Goal: Task Accomplishment & Management: Manage account settings

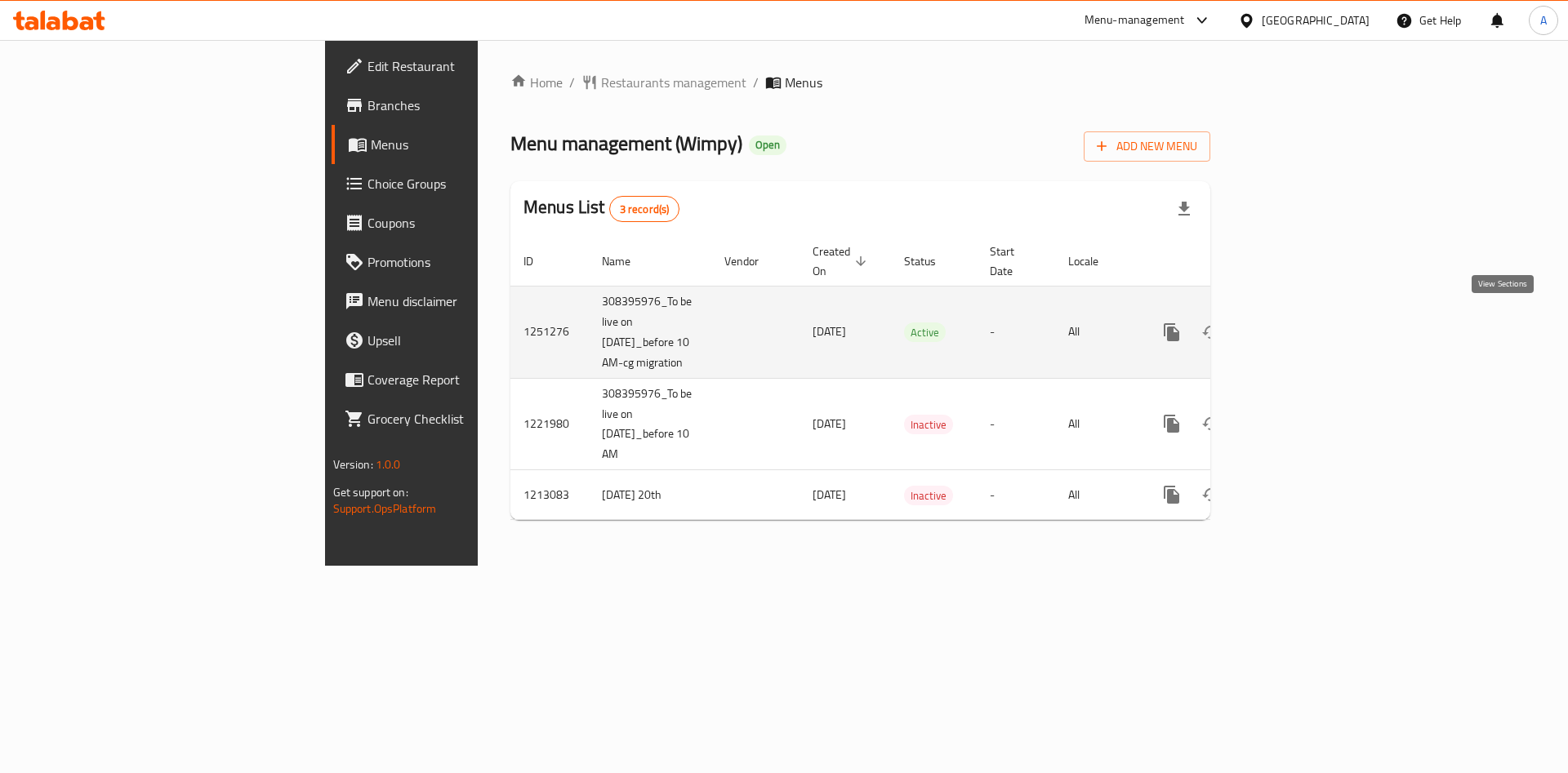
click at [1309, 325] on link "enhanced table" at bounding box center [1289, 332] width 39 height 39
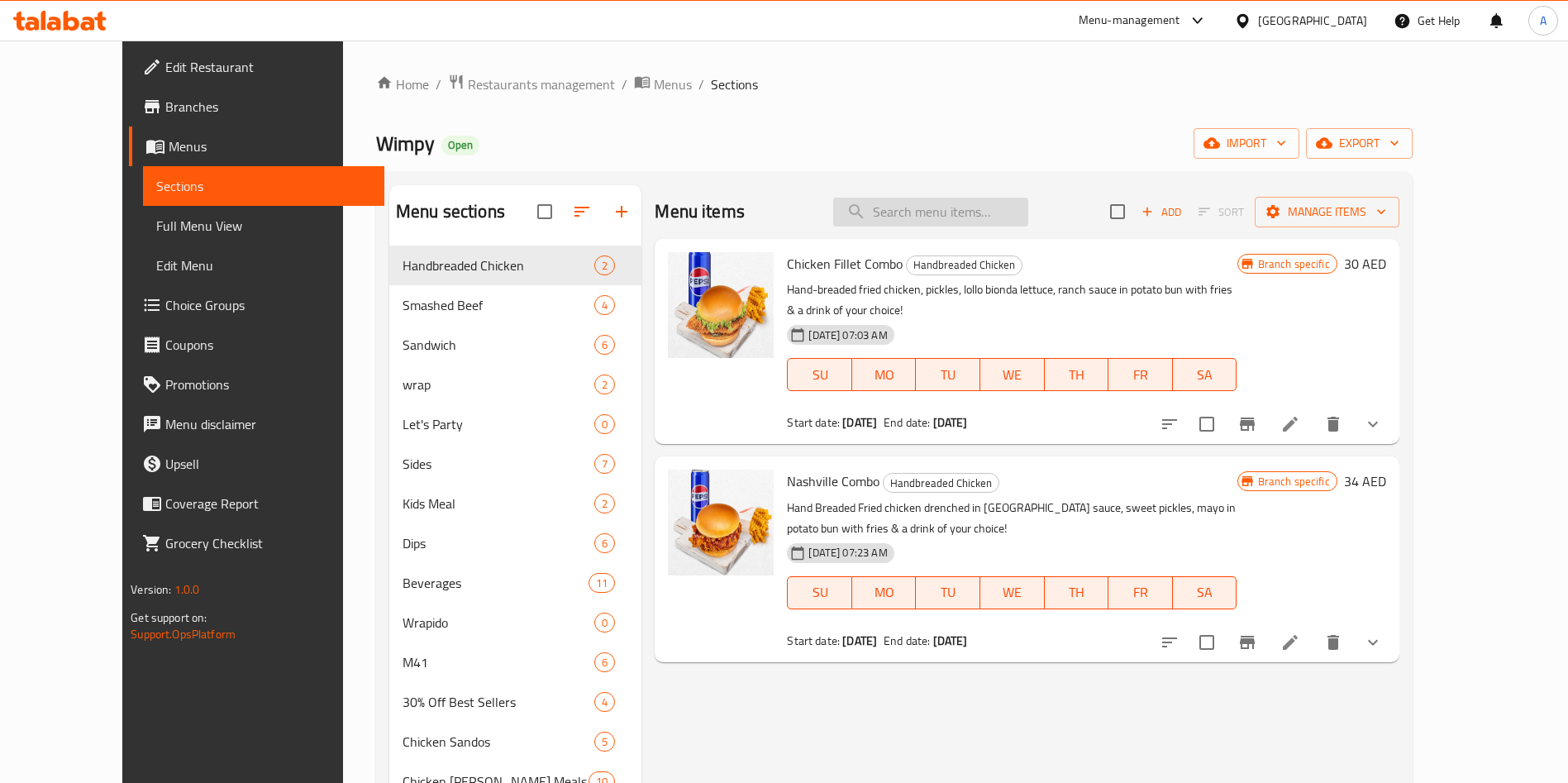
click at [944, 223] on input "search" at bounding box center [930, 211] width 195 height 29
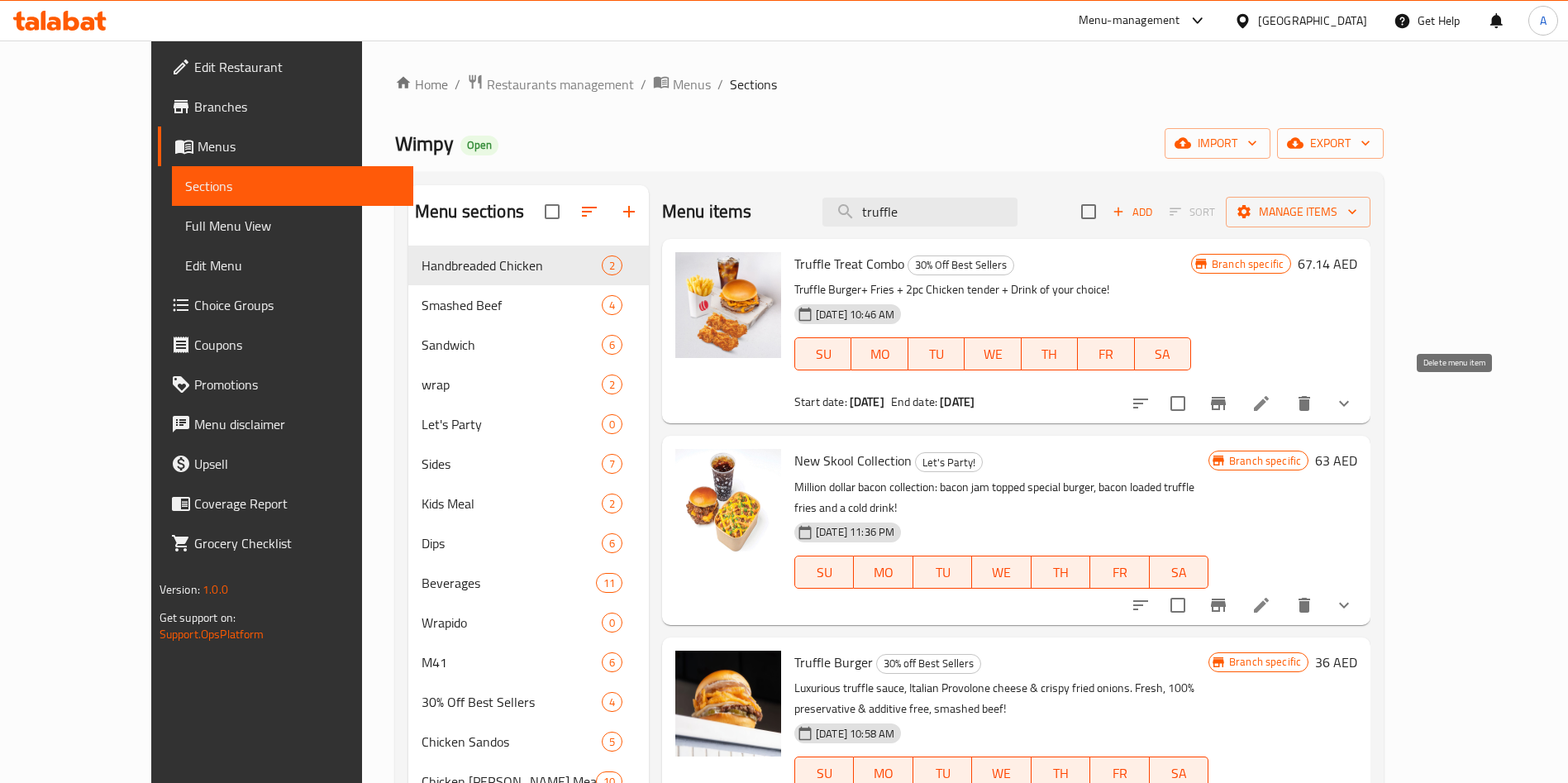
click at [1314, 403] on icon "delete" at bounding box center [1303, 403] width 20 height 20
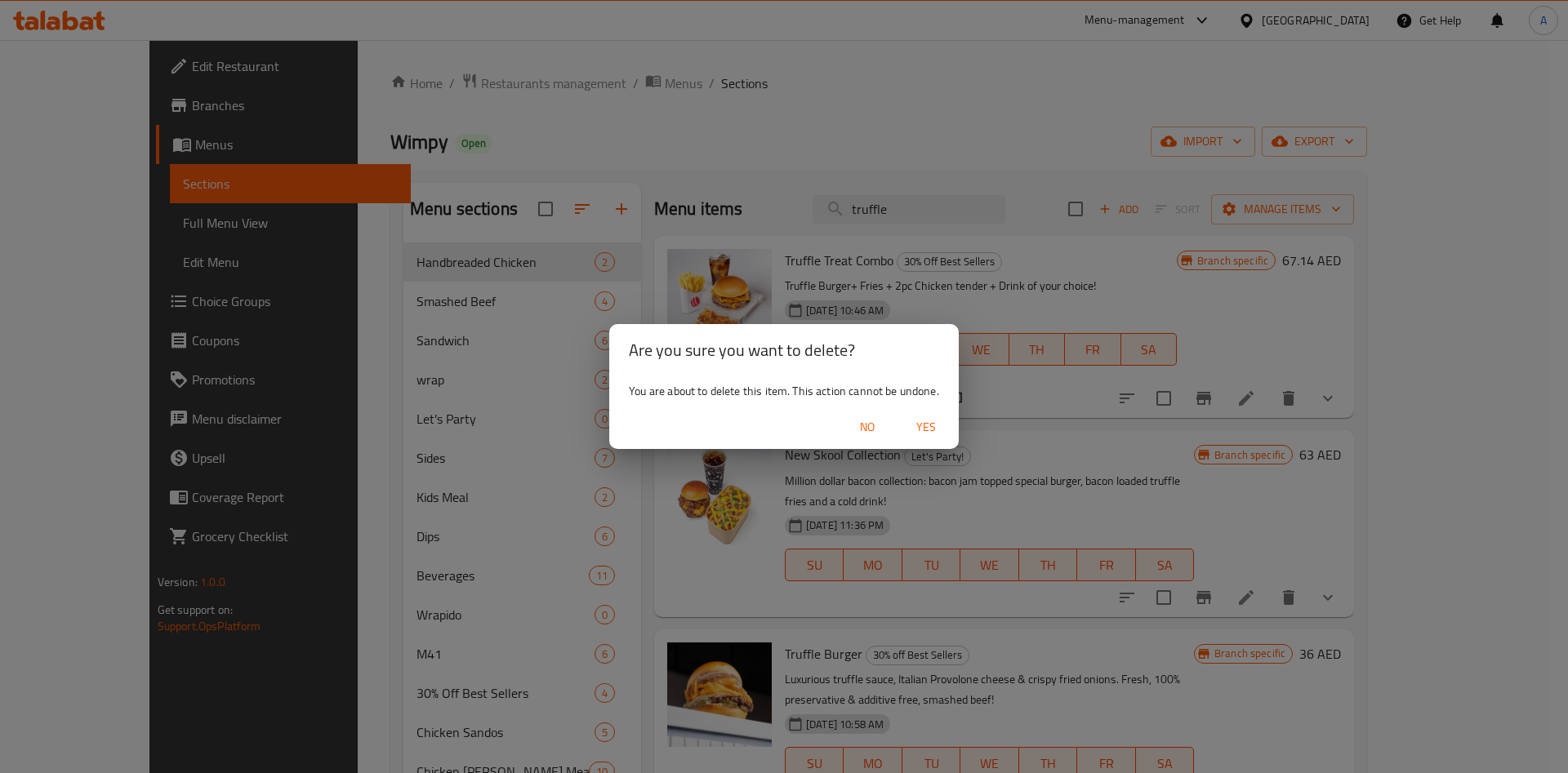
click at [926, 426] on span "Yes" at bounding box center [926, 427] width 39 height 20
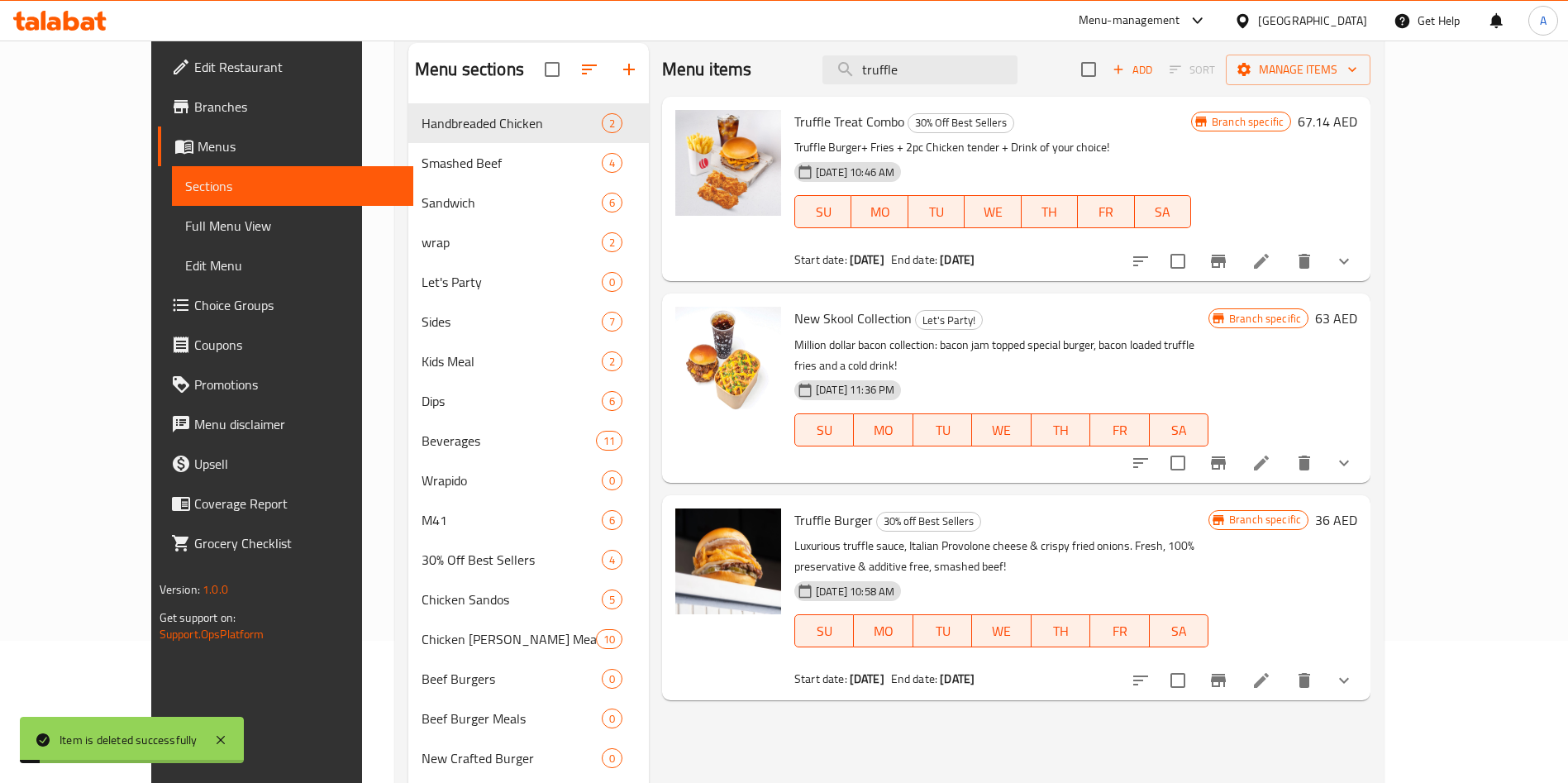
scroll to position [248, 0]
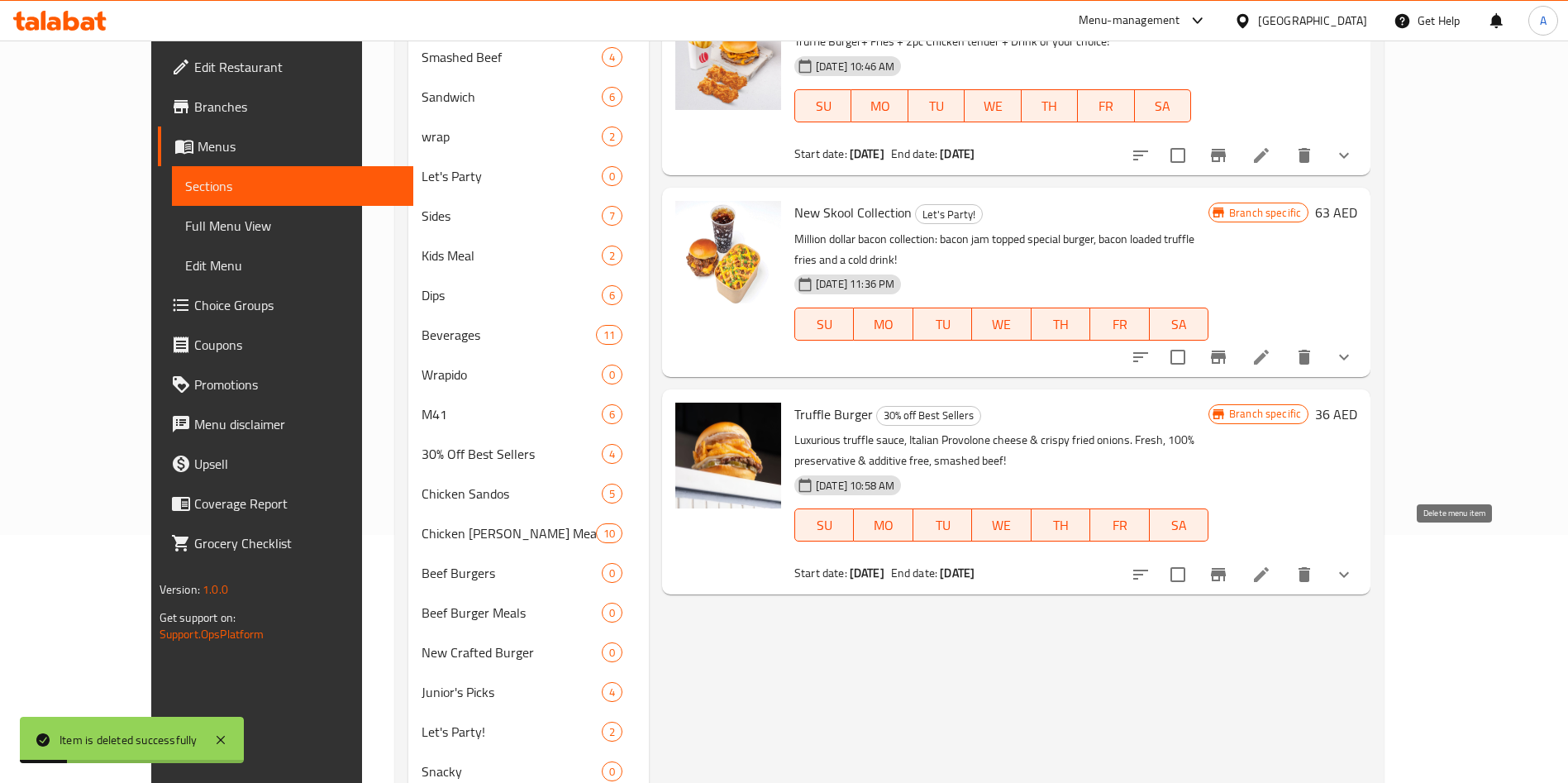
click at [1370, 547] on div "Menu items truffle Add Sort Manage items Truffle Treat Combo 30% Off Best Selle…" at bounding box center [1009, 684] width 721 height 1495
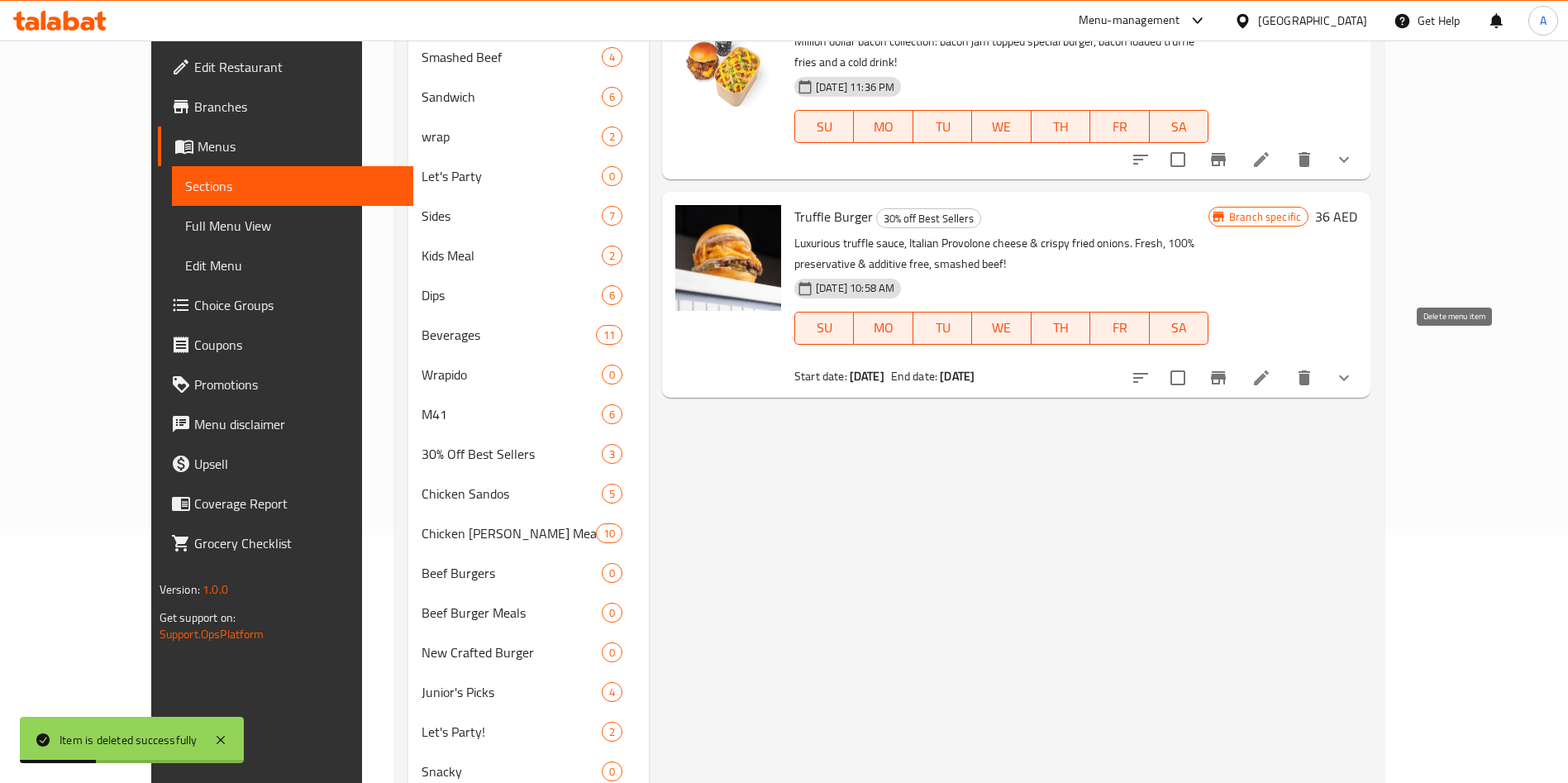
click at [1309, 370] on icon "delete" at bounding box center [1303, 377] width 11 height 15
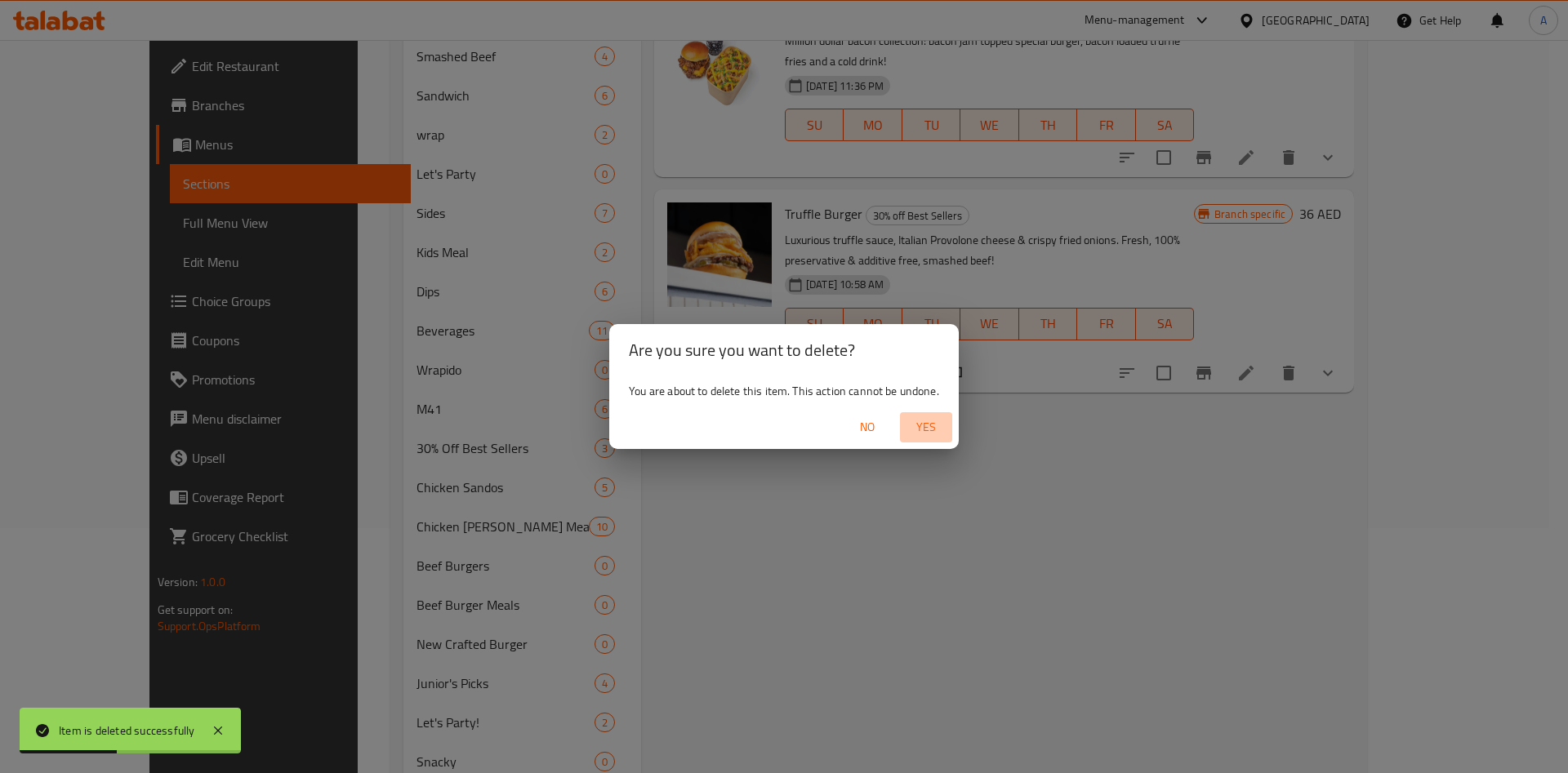
click at [915, 430] on span "Yes" at bounding box center [926, 427] width 39 height 20
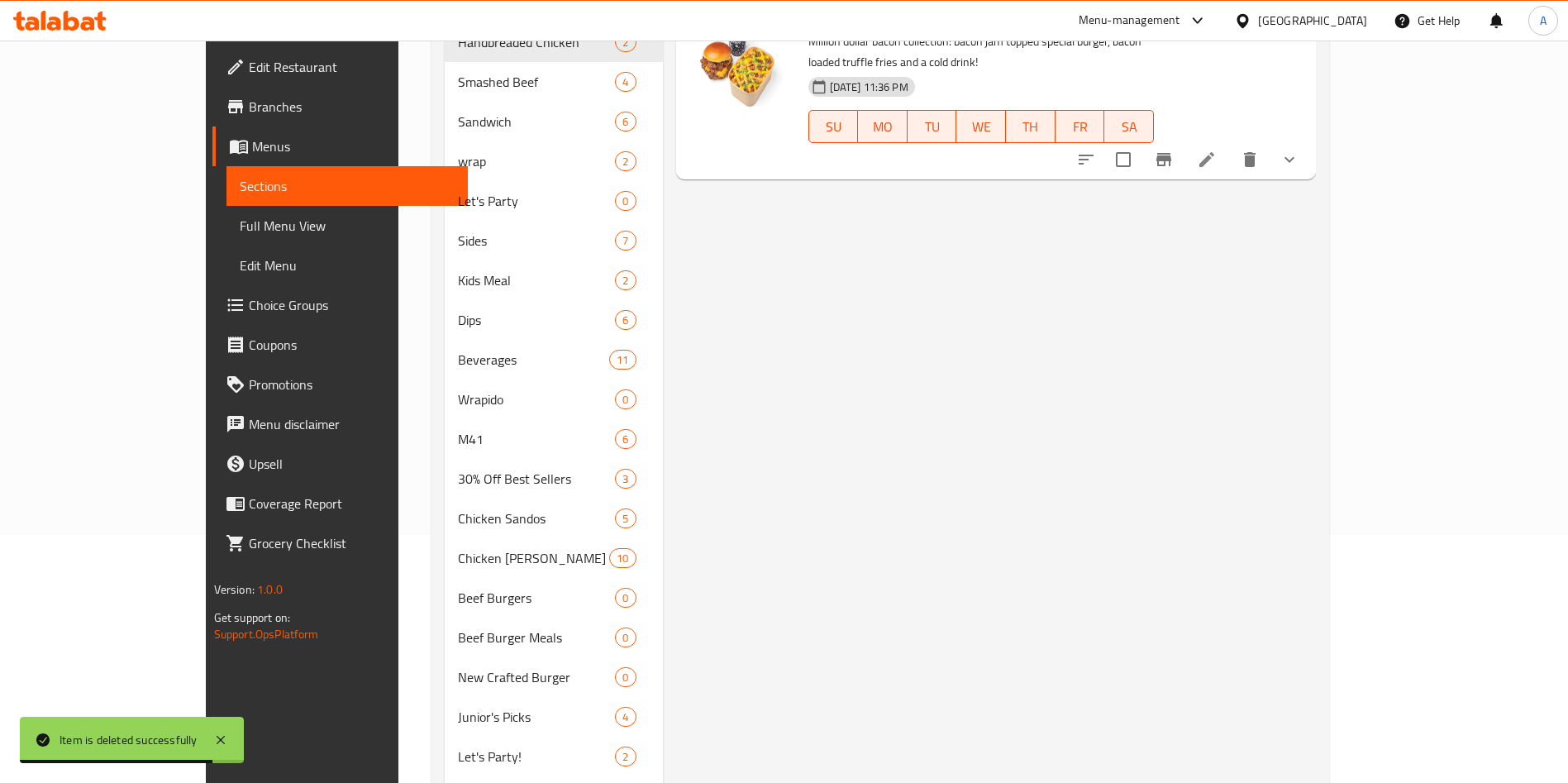
scroll to position [0, 0]
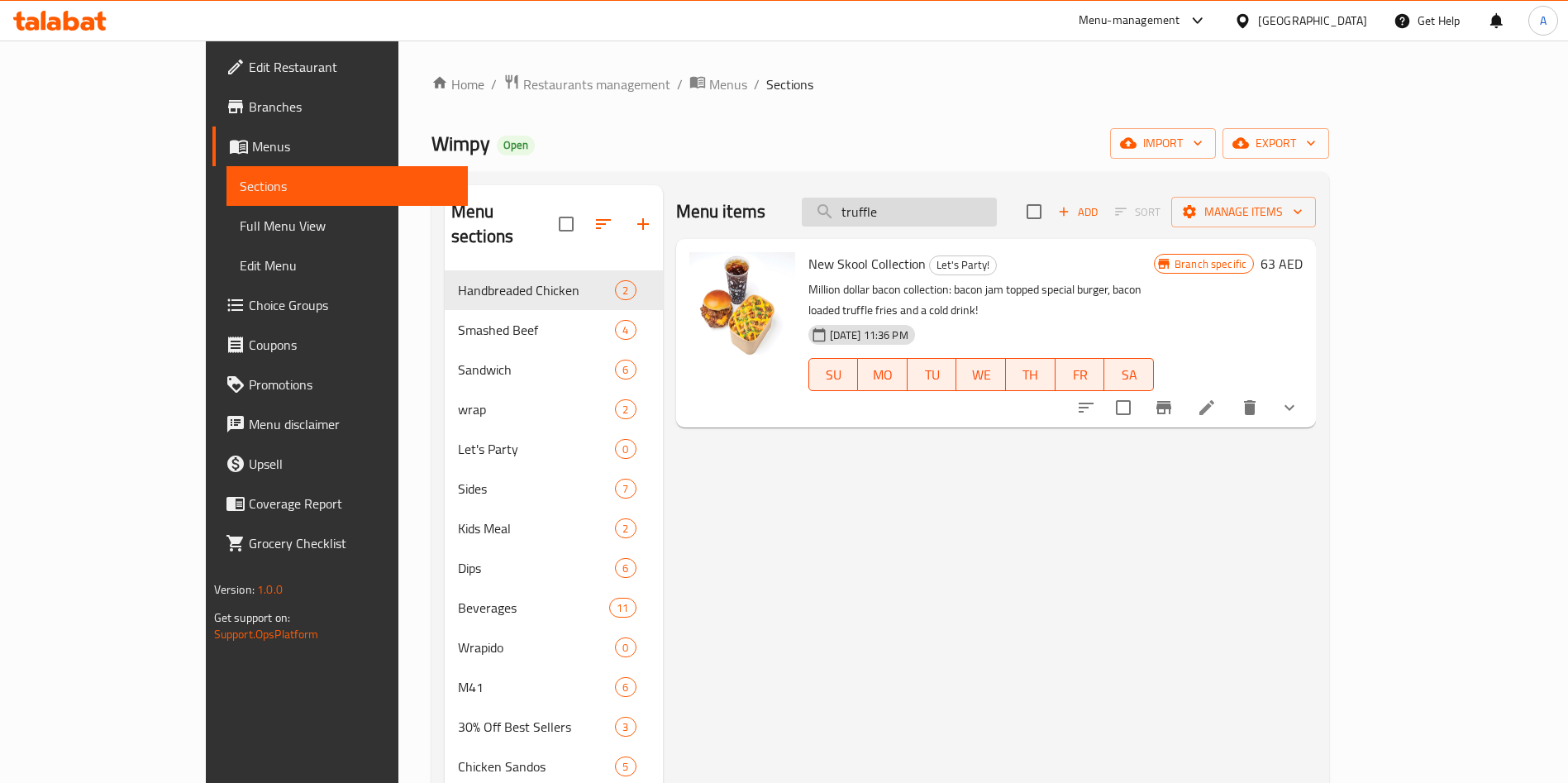
click at [958, 206] on input "truffle" at bounding box center [899, 211] width 195 height 29
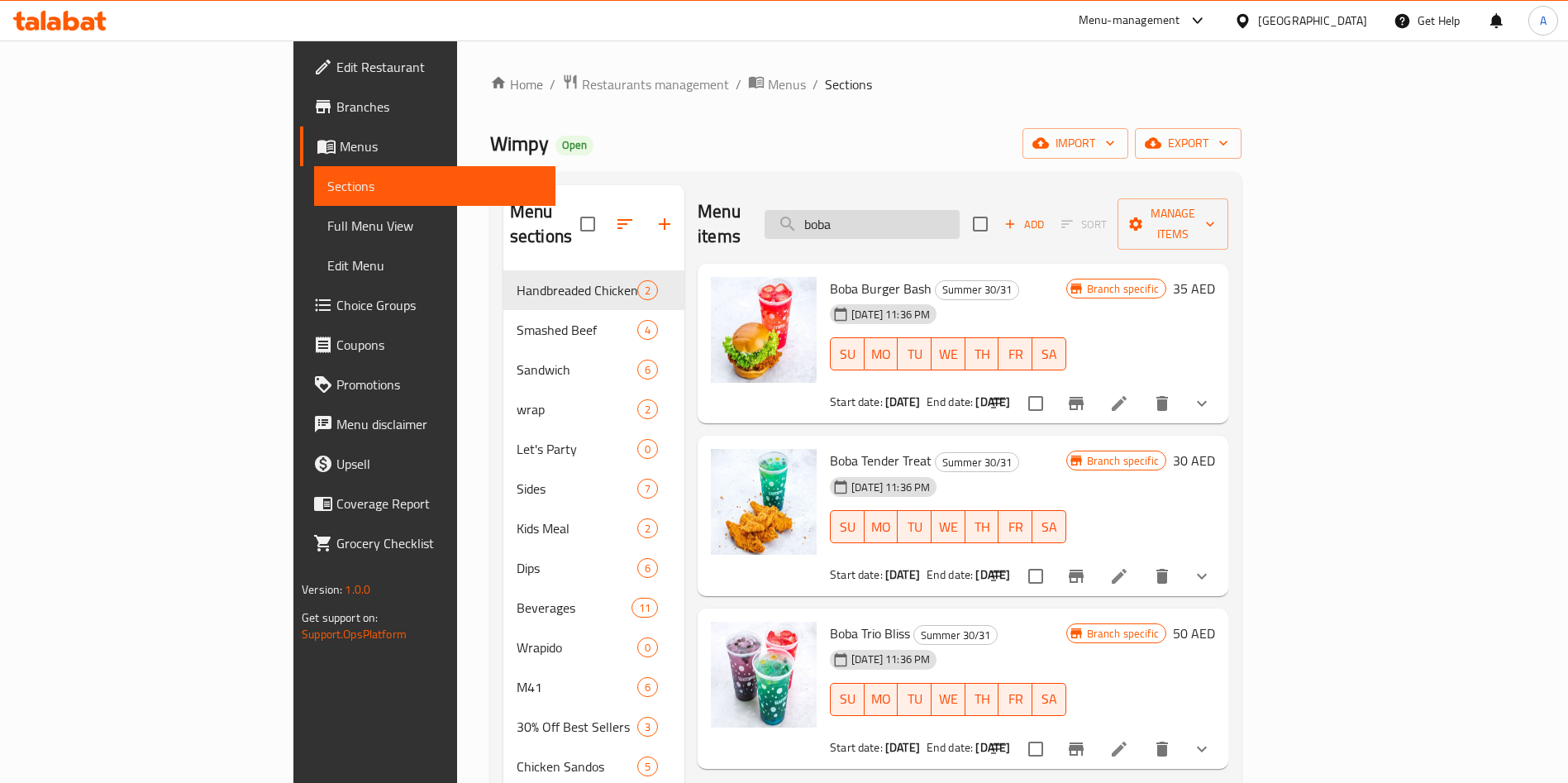
click at [946, 210] on input "boba" at bounding box center [861, 224] width 195 height 29
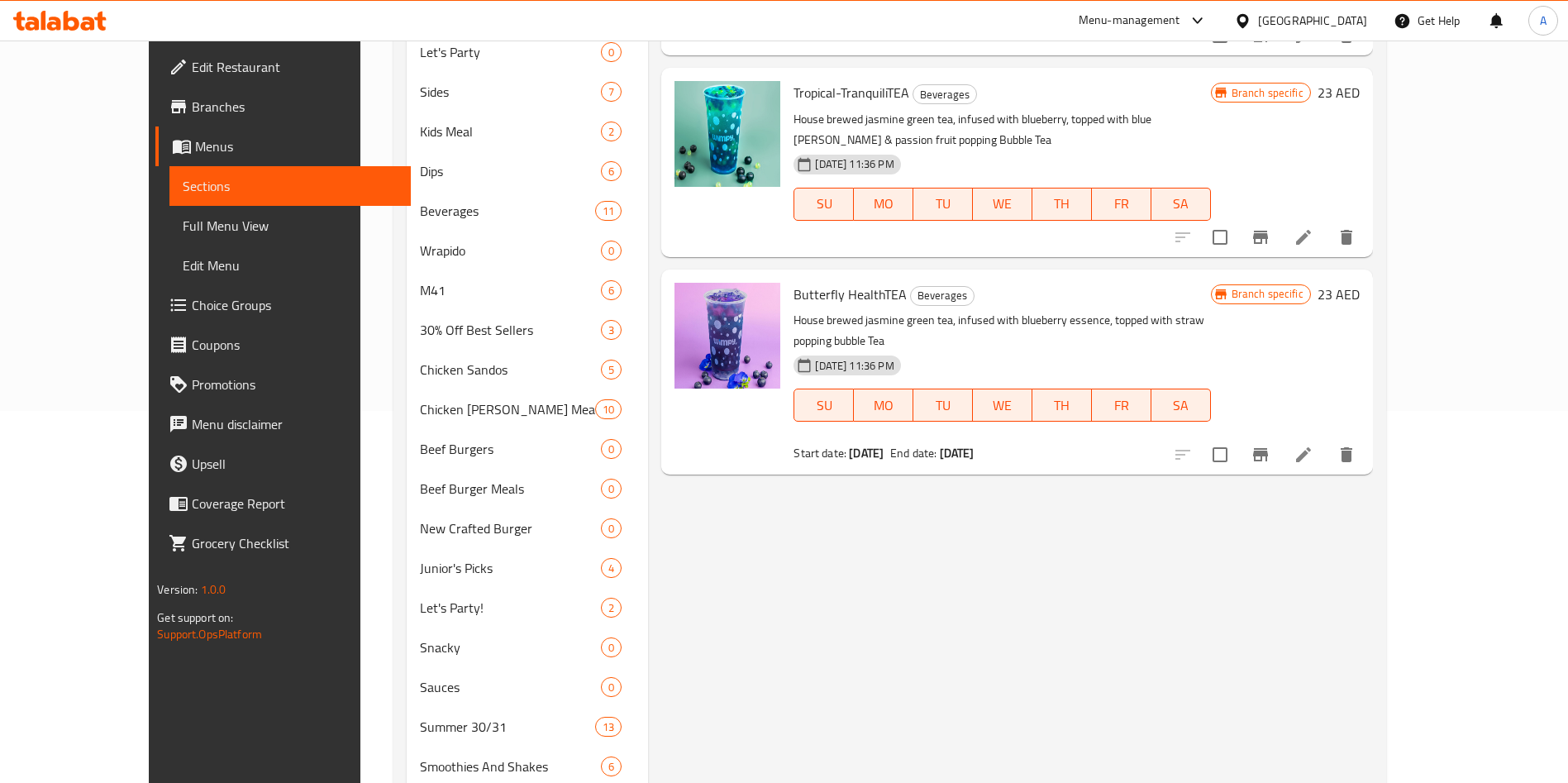
scroll to position [124, 0]
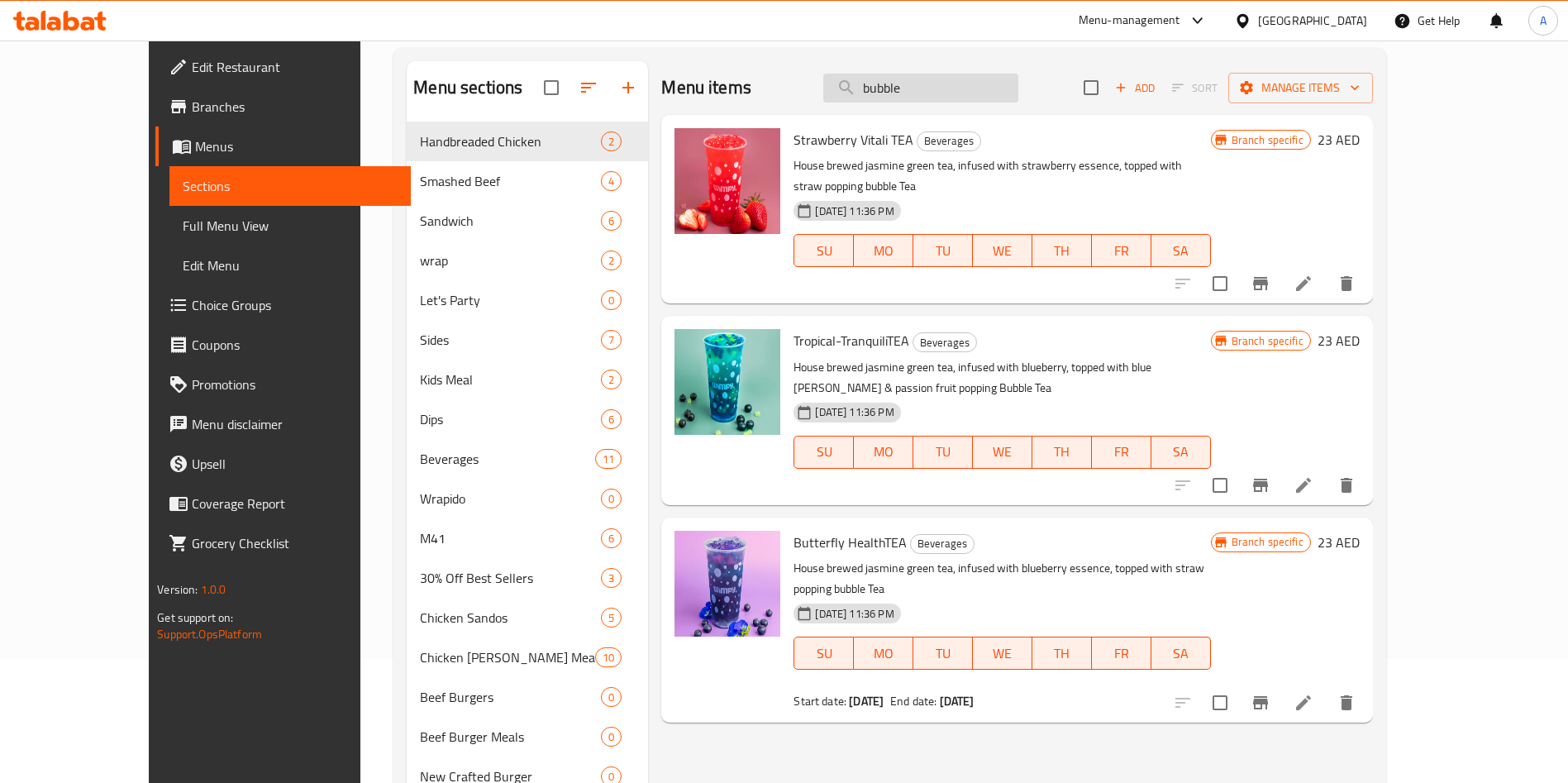
click at [974, 85] on input "bubble" at bounding box center [920, 87] width 195 height 29
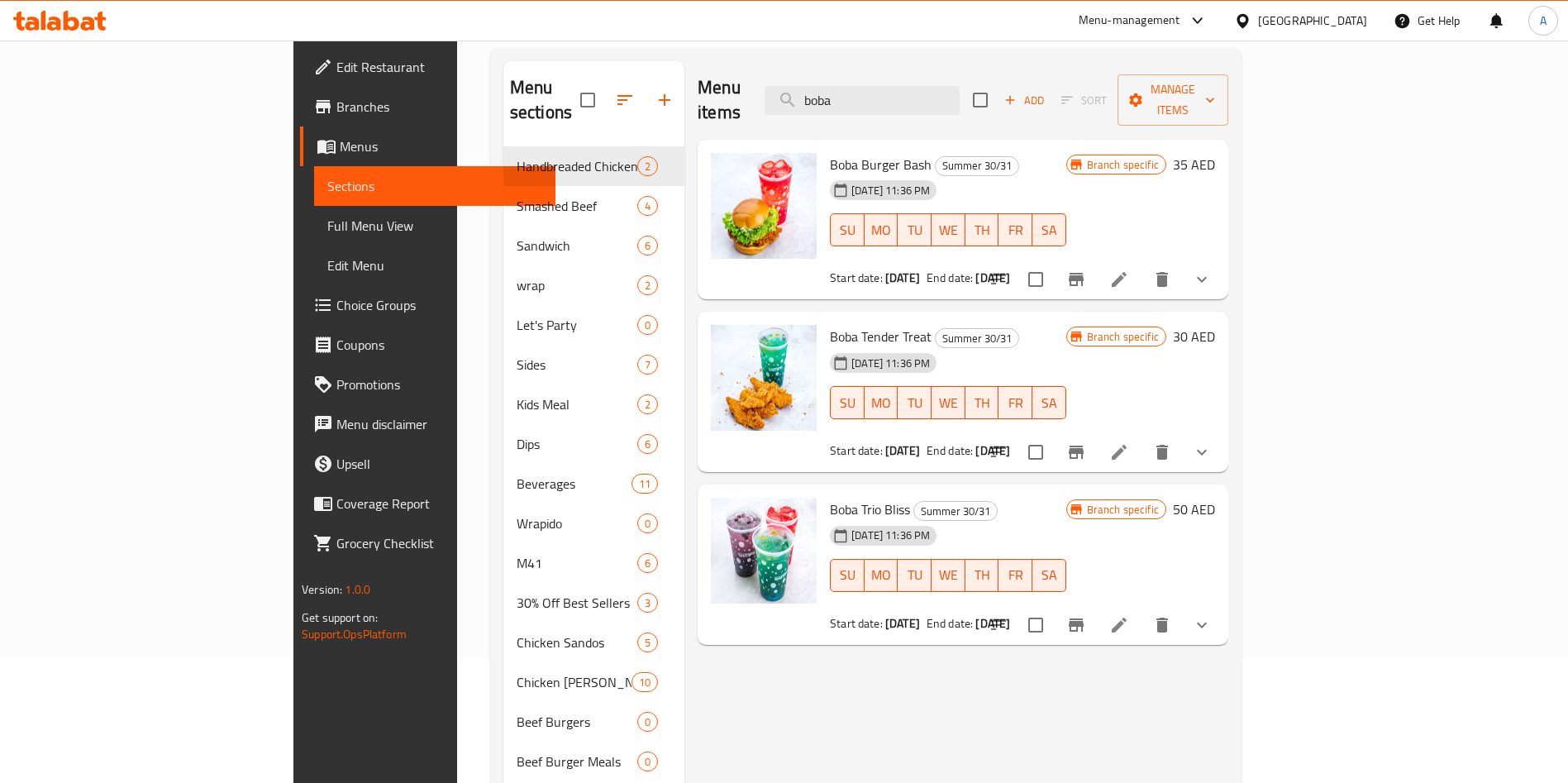
click at [829, 152] on span "Boba Burger Bash" at bounding box center [880, 164] width 102 height 25
copy h6 "Boba Burger Bash"
click at [829, 324] on span "Boba Tender Treat" at bounding box center [880, 337] width 102 height 25
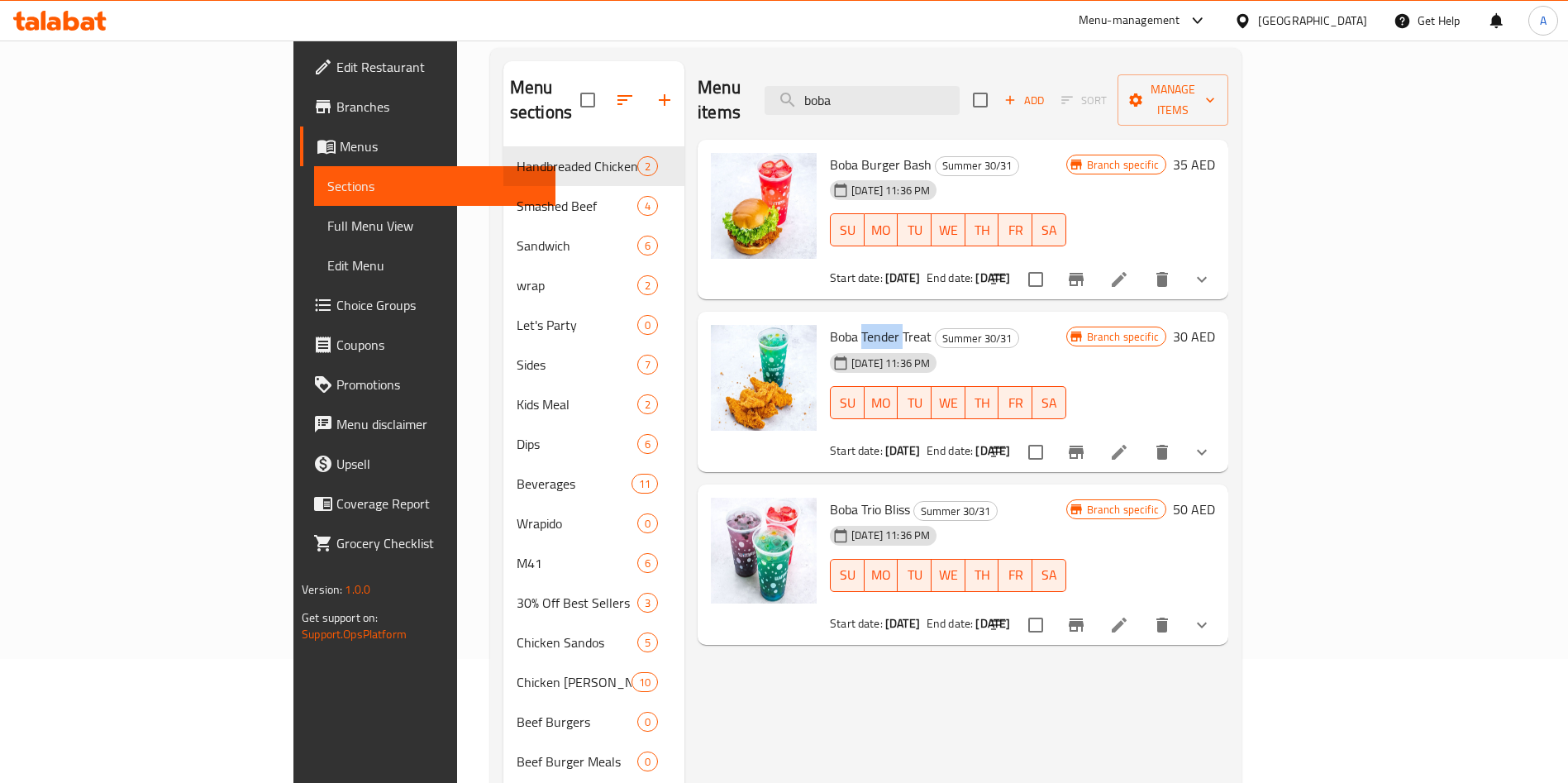
click at [829, 324] on span "Boba Tender Treat" at bounding box center [880, 337] width 102 height 25
copy h6 "Boba Tender Treat"
click at [829, 497] on span "Boba Trio Bliss" at bounding box center [869, 509] width 80 height 25
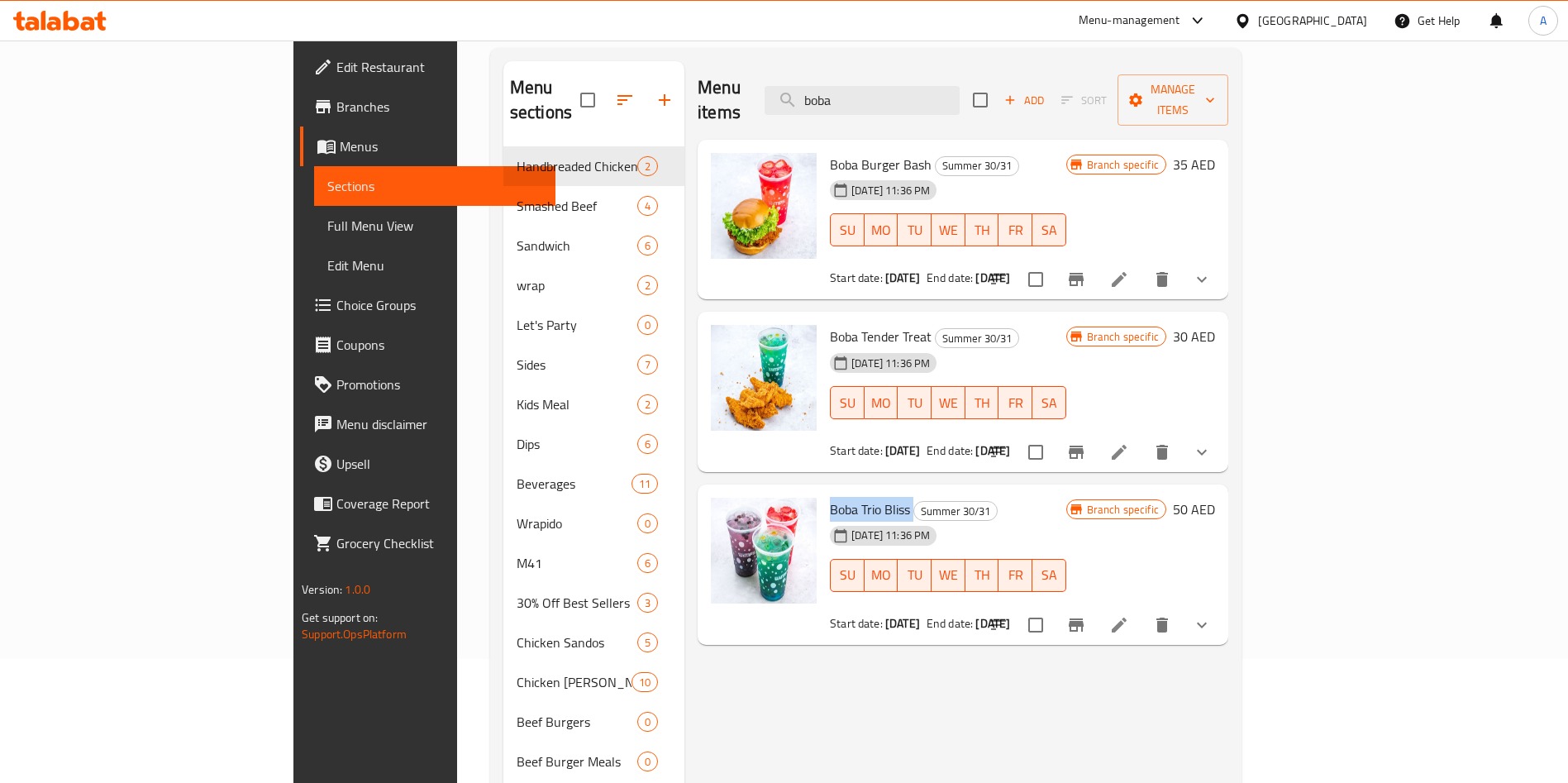
click at [829, 497] on span "Boba Trio Bliss" at bounding box center [869, 509] width 80 height 25
copy h6 "Boba Trio Bliss"
click at [948, 89] on input "boba" at bounding box center [861, 99] width 195 height 29
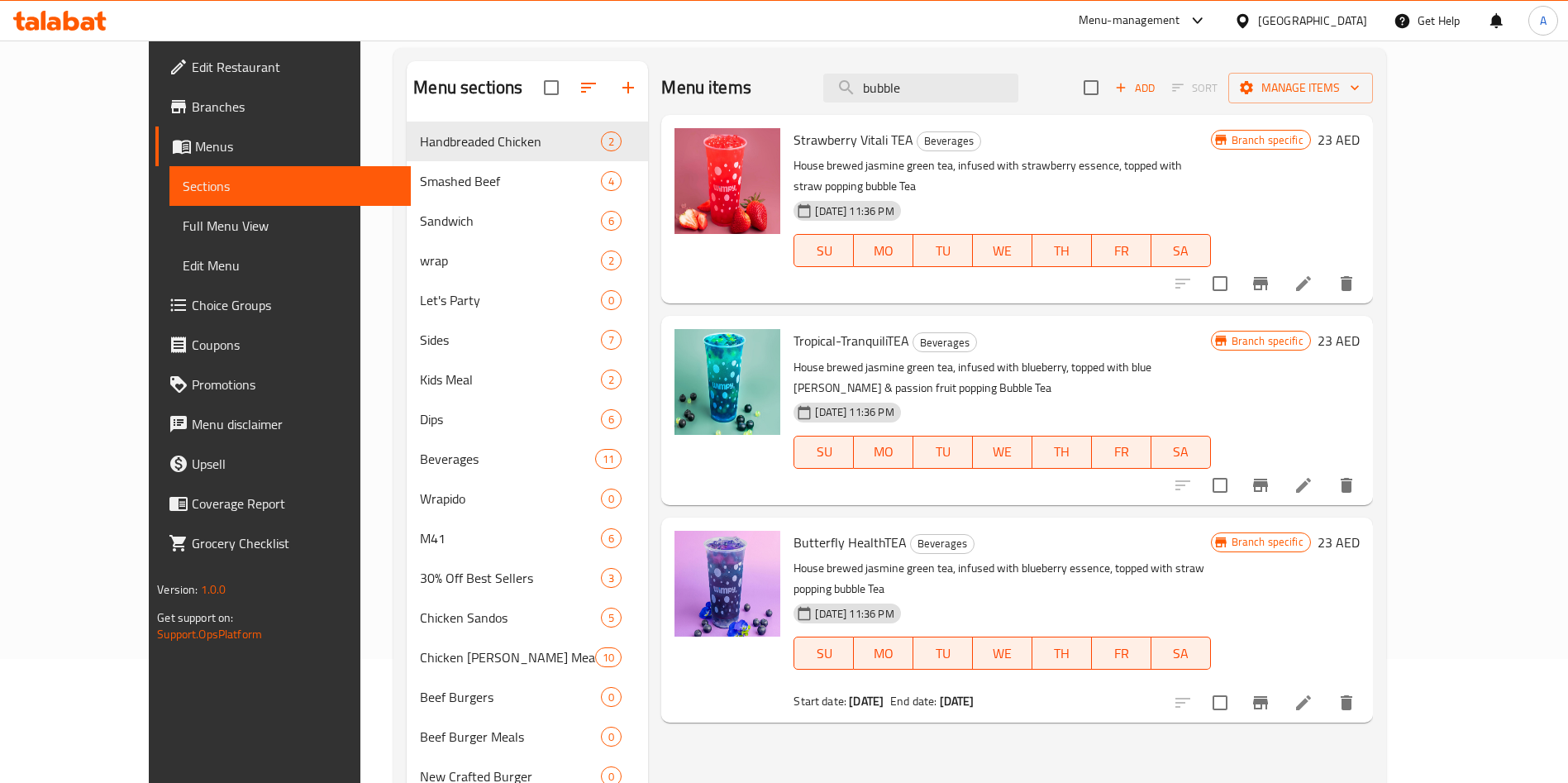
type input "bubble"
click at [814, 139] on span "Strawberry Vitali TEA" at bounding box center [853, 139] width 120 height 25
copy h6 "Strawberry Vitali TEA"
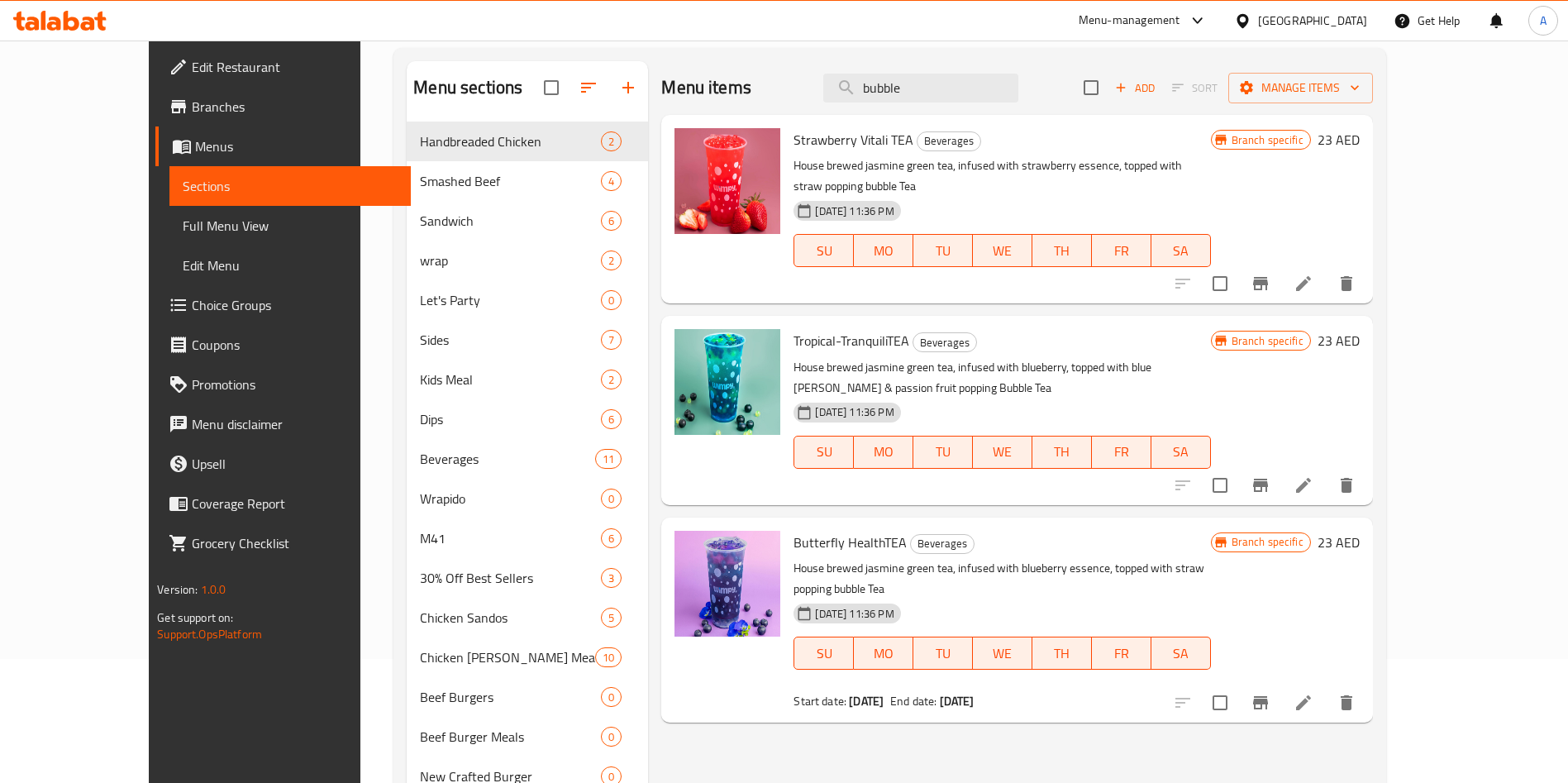
click at [818, 328] on span "Tropical-TranquiliTEA" at bounding box center [851, 340] width 116 height 25
copy h6 "Tropical-TranquiliTEA"
click at [793, 529] on span "Butterfly HealthTEA" at bounding box center [849, 542] width 113 height 25
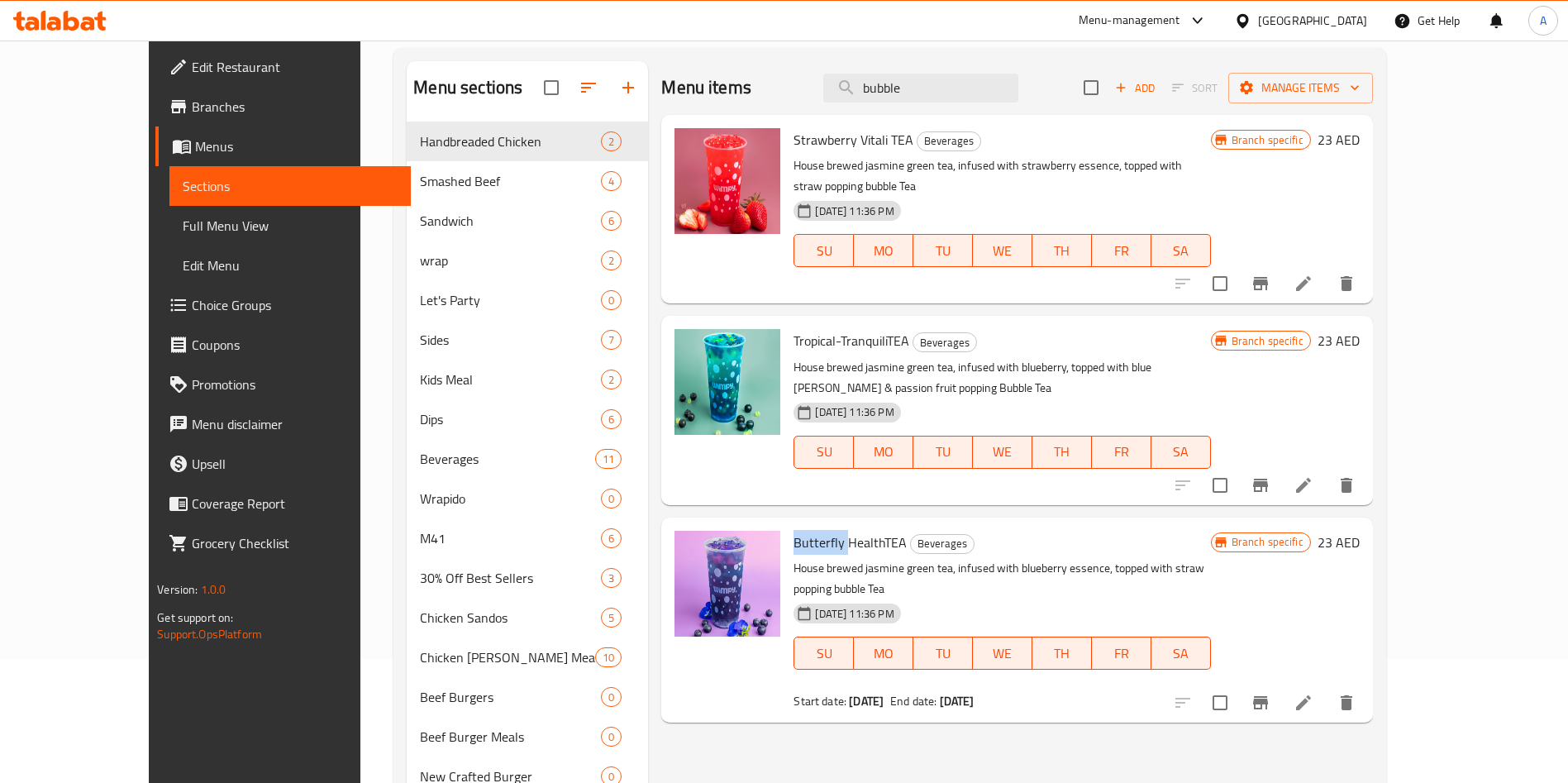
click at [793, 529] on span "Butterfly HealthTEA" at bounding box center [849, 542] width 113 height 25
copy h6 "Butterfly HealthTEA"
